Goal: Task Accomplishment & Management: Use online tool/utility

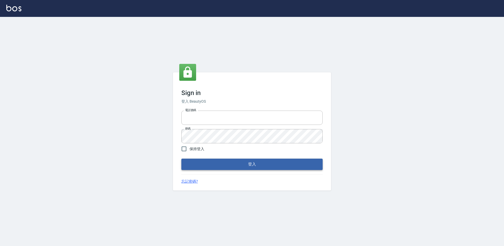
type input "27222158"
click at [252, 166] on button "登入" at bounding box center [251, 163] width 141 height 11
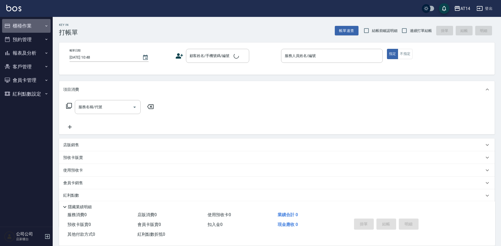
click at [29, 28] on button "櫃檯作業" at bounding box center [26, 26] width 48 height 14
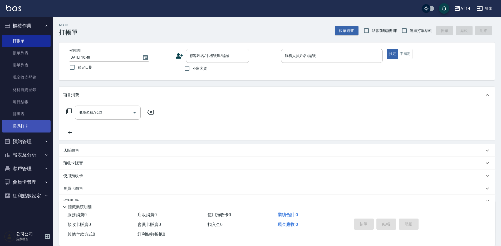
click at [33, 120] on link "掃碼打卡" at bounding box center [26, 126] width 48 height 12
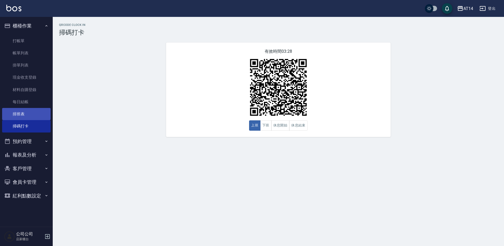
click at [40, 112] on link "排班表" at bounding box center [26, 114] width 48 height 12
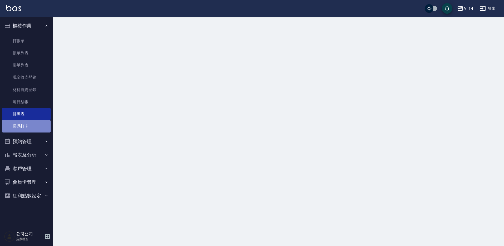
click at [29, 128] on link "掃碼打卡" at bounding box center [26, 126] width 48 height 12
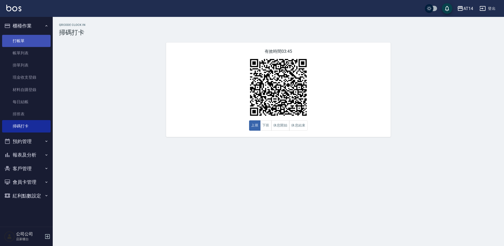
click at [28, 39] on link "打帳單" at bounding box center [26, 41] width 48 height 12
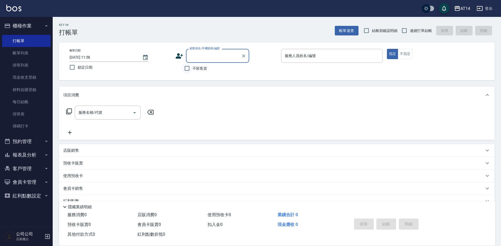
click at [187, 66] on input "不留客資" at bounding box center [186, 68] width 11 height 11
checkbox input "true"
click at [415, 32] on span "連續打單結帳" at bounding box center [421, 31] width 22 height 6
click at [410, 32] on input "連續打單結帳" at bounding box center [404, 30] width 11 height 11
checkbox input "true"
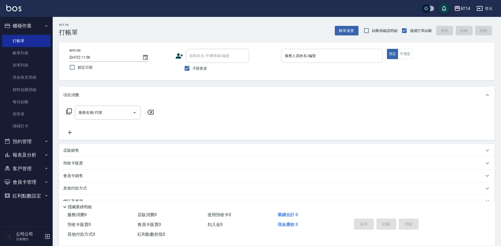
click at [301, 59] on input "服務人員姓名/編號" at bounding box center [331, 55] width 97 height 9
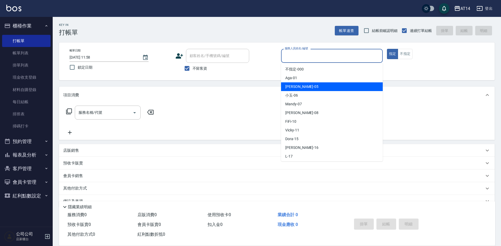
click at [297, 89] on span "Patty -05" at bounding box center [301, 87] width 33 height 6
type input "Patty-05"
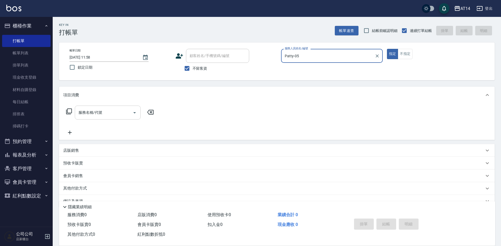
click at [101, 111] on div "服務名稱/代號 服務名稱/代號" at bounding box center [108, 112] width 66 height 14
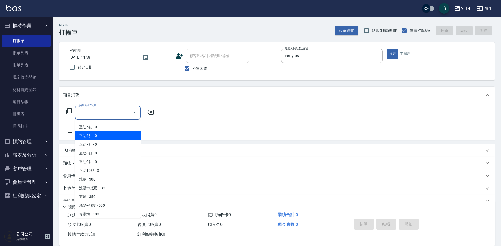
scroll to position [53, 0]
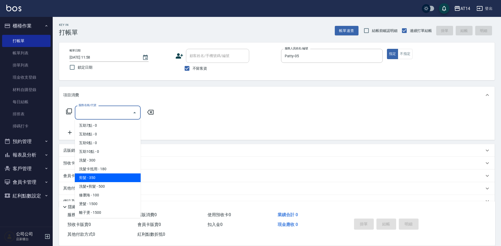
click at [97, 177] on span "剪髮 - 350" at bounding box center [108, 177] width 66 height 9
type input "剪髮(021)"
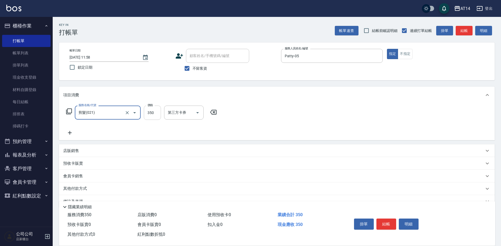
click at [149, 111] on input "350" at bounding box center [152, 112] width 17 height 14
type input "400"
click at [381, 222] on button "結帳" at bounding box center [386, 223] width 20 height 11
